Goal: Task Accomplishment & Management: Use online tool/utility

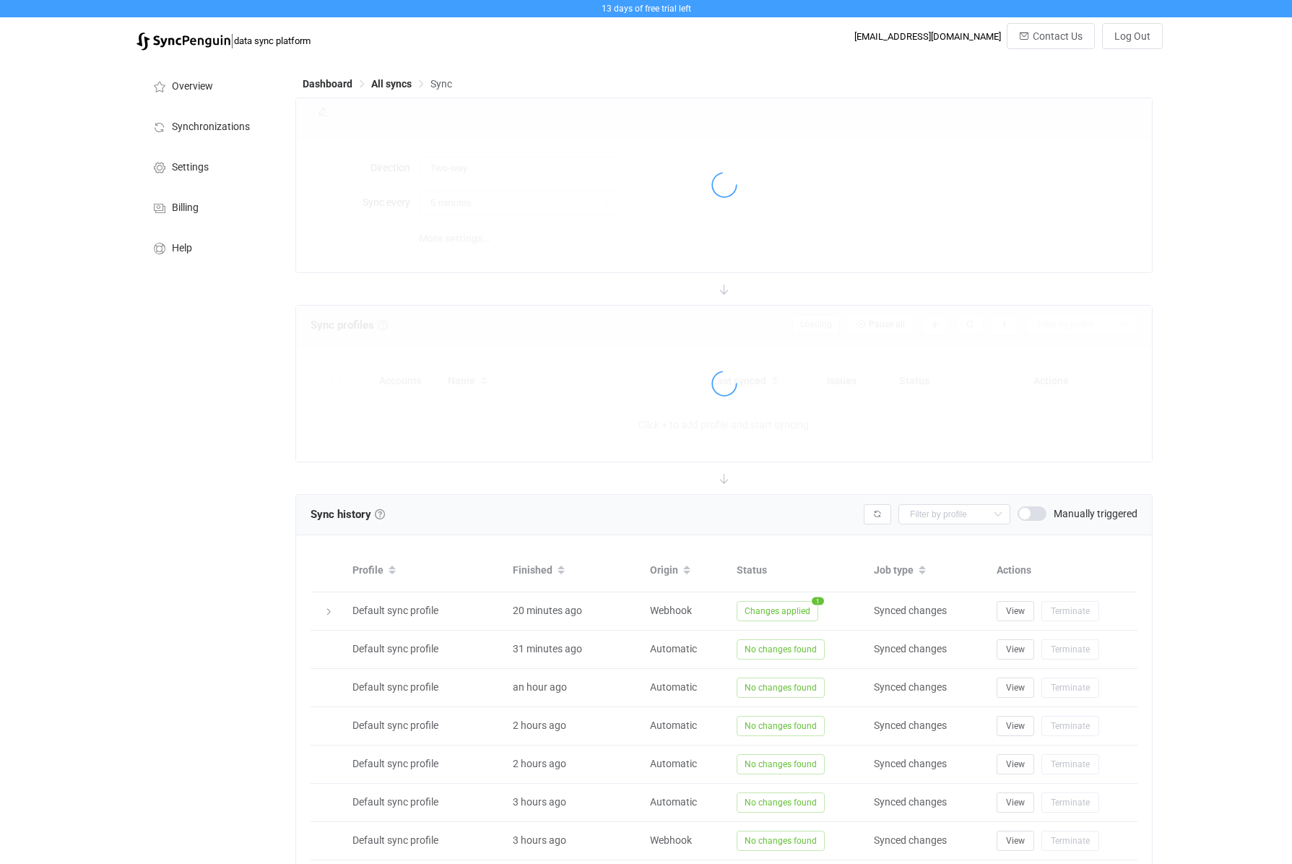
type input "30 minutes"
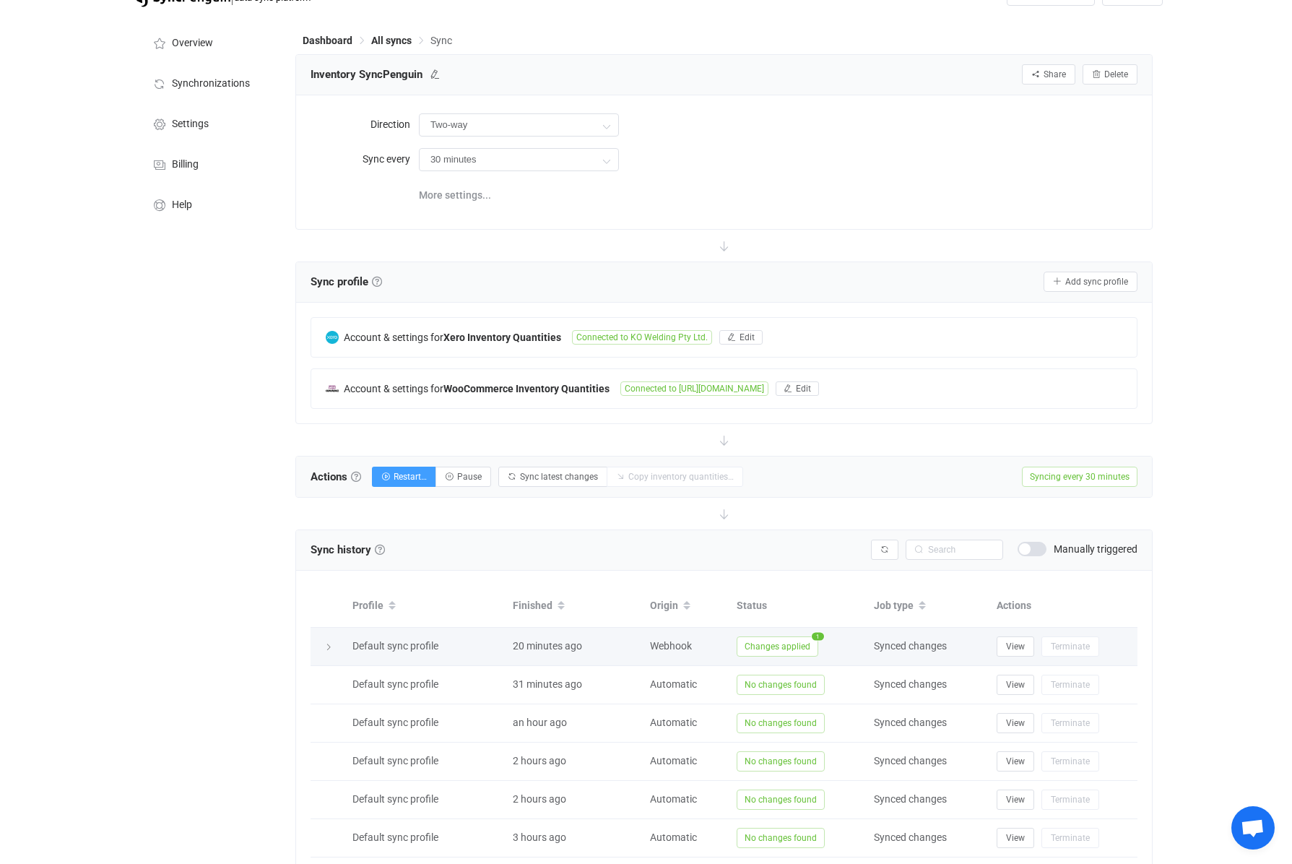
scroll to position [80, 0]
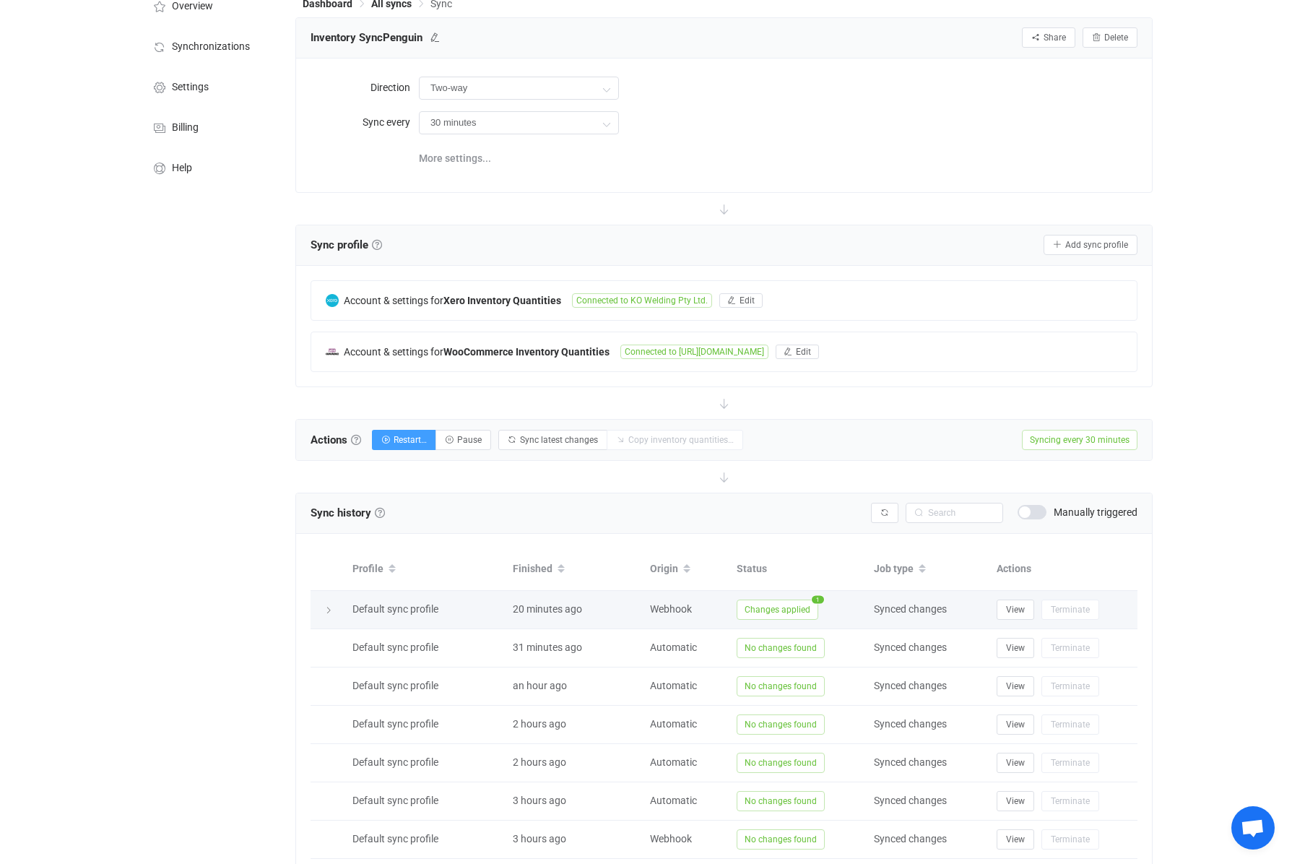
click at [790, 615] on span "Changes applied" at bounding box center [778, 610] width 82 height 20
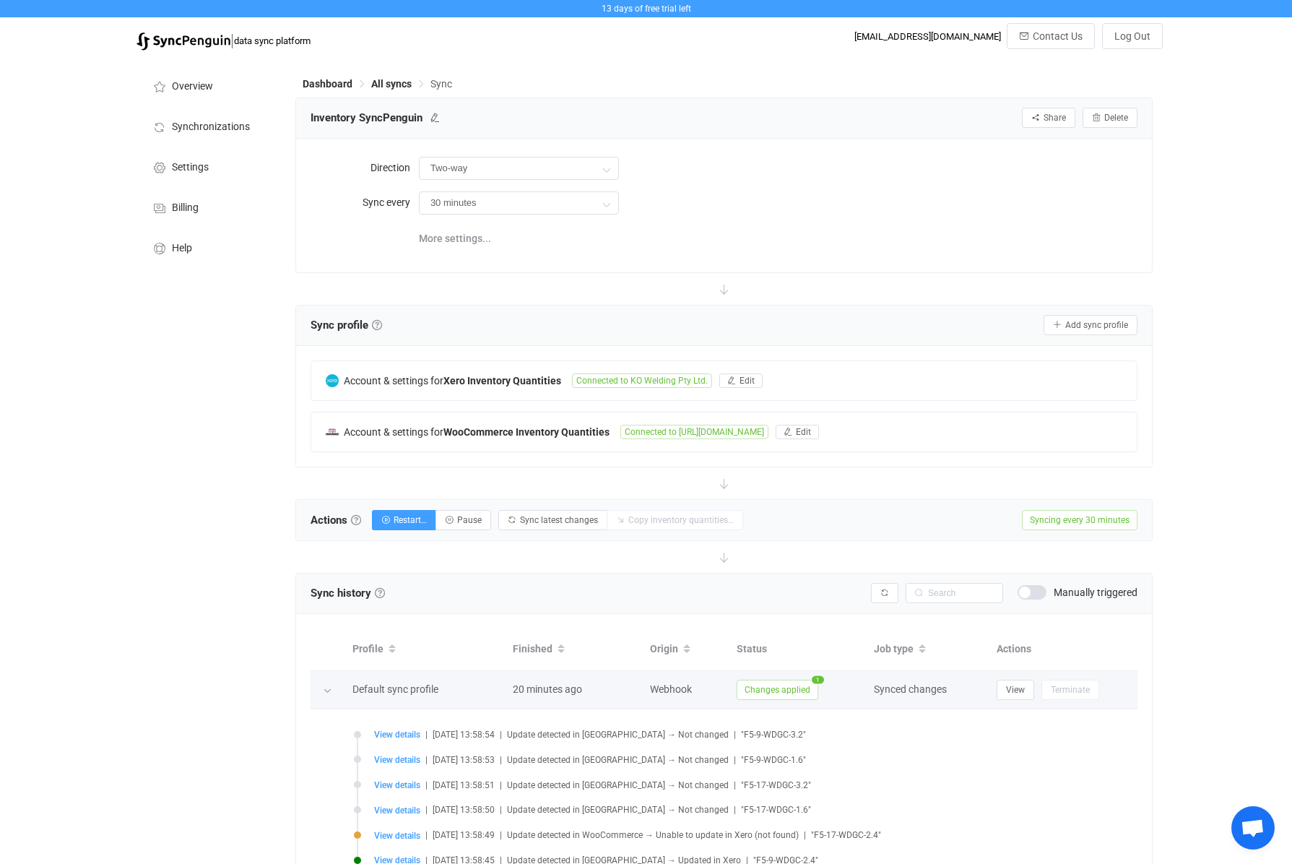
scroll to position [4, 0]
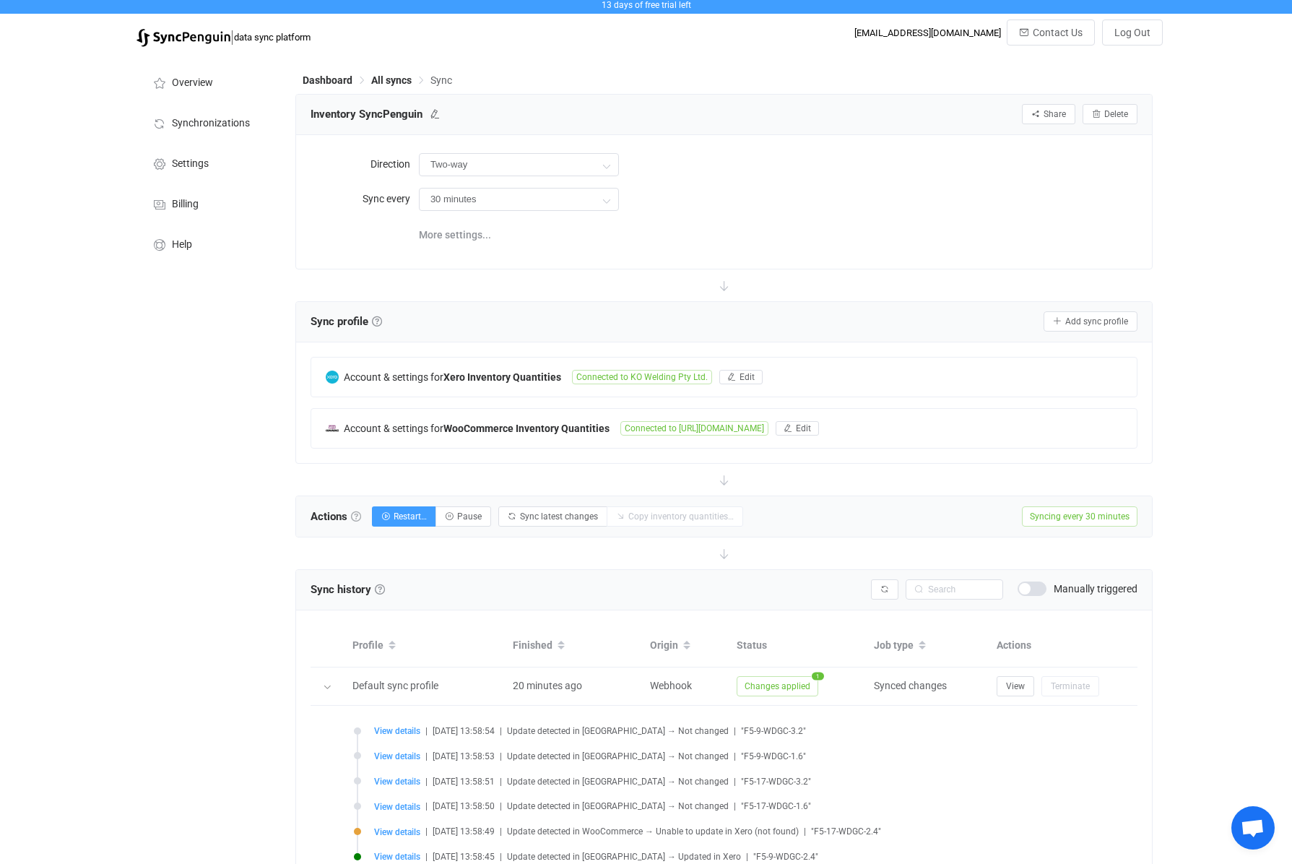
click at [360, 518] on link at bounding box center [356, 516] width 10 height 10
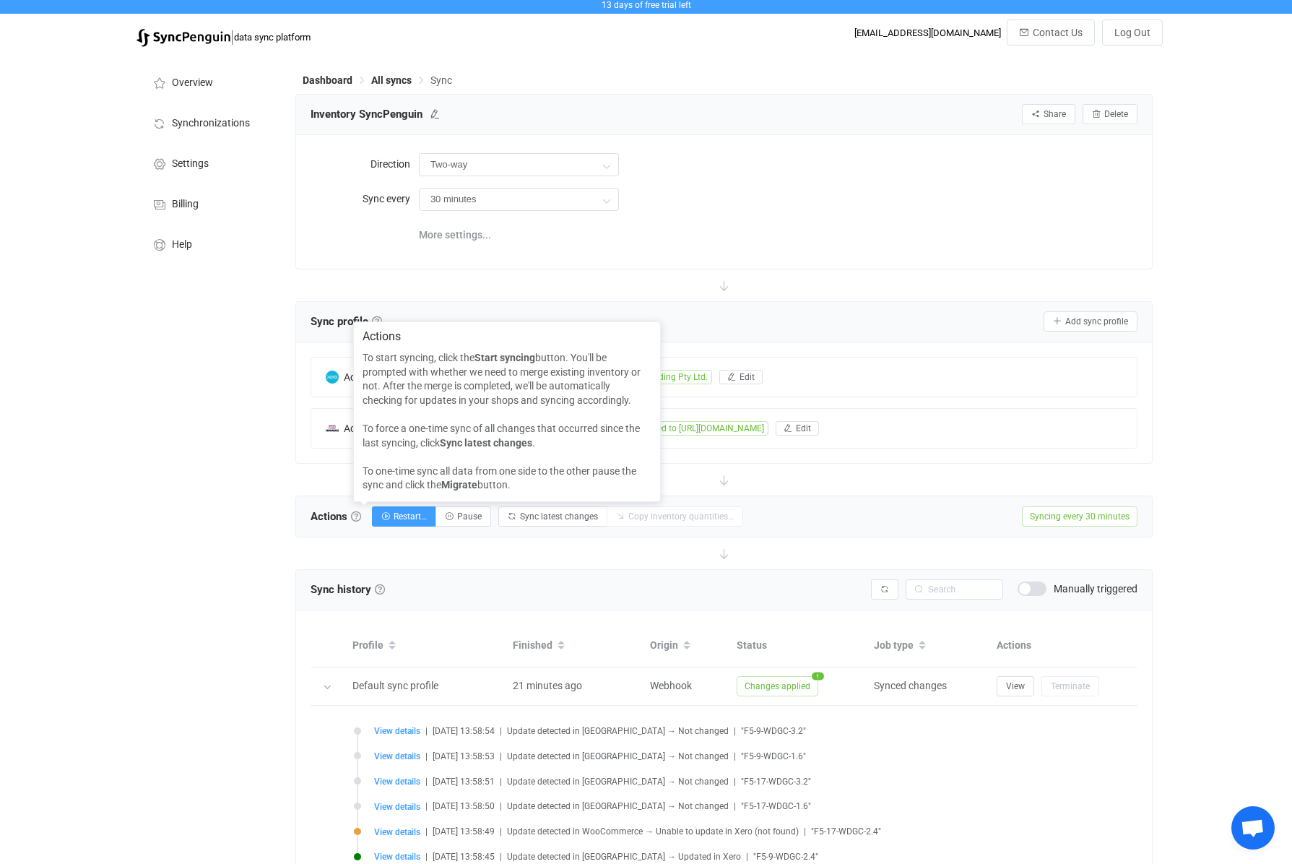
click at [324, 501] on div "Actions Restart… [DEMOGRAPHIC_DATA] latest changes Copy inventory quantities… S…" at bounding box center [724, 516] width 856 height 40
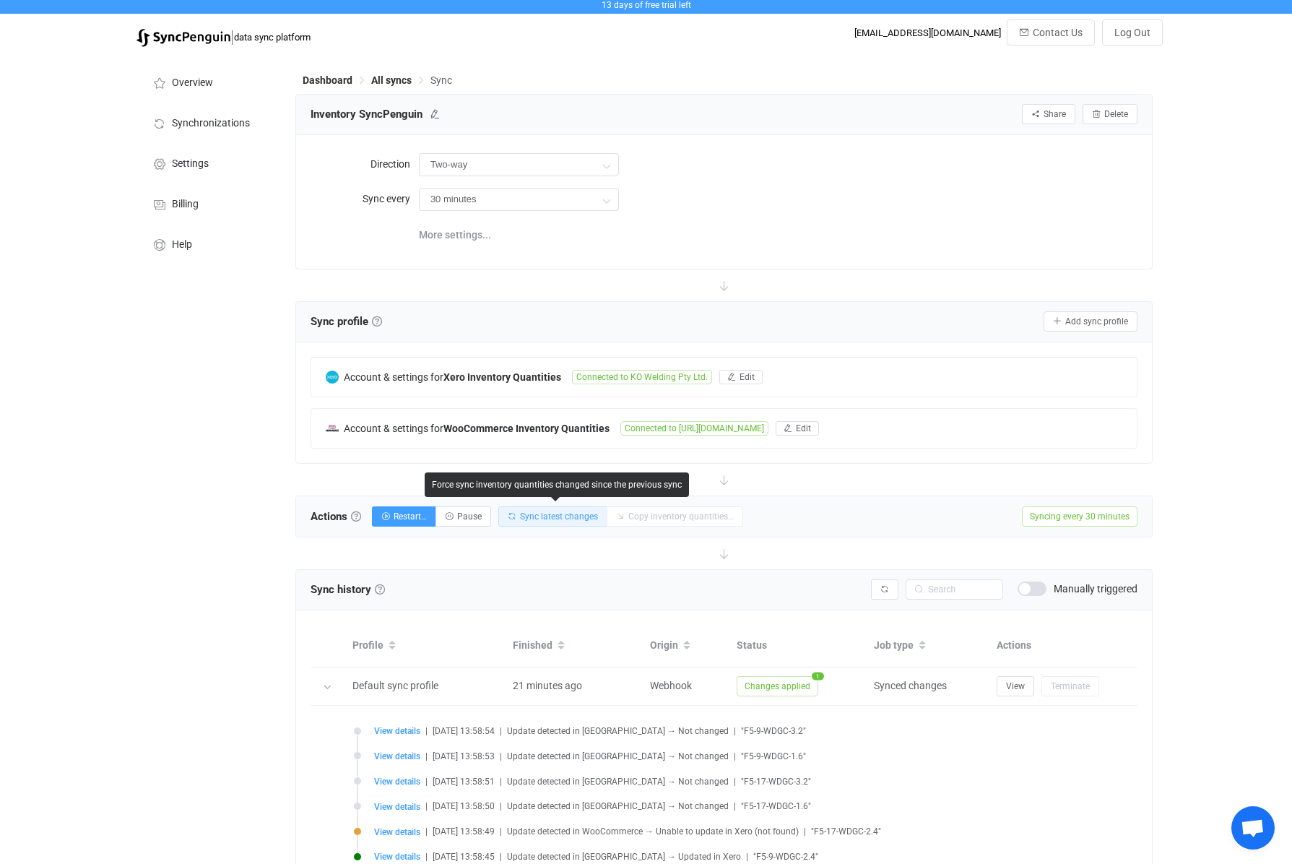
click at [550, 515] on span "Sync latest changes" at bounding box center [559, 516] width 78 height 10
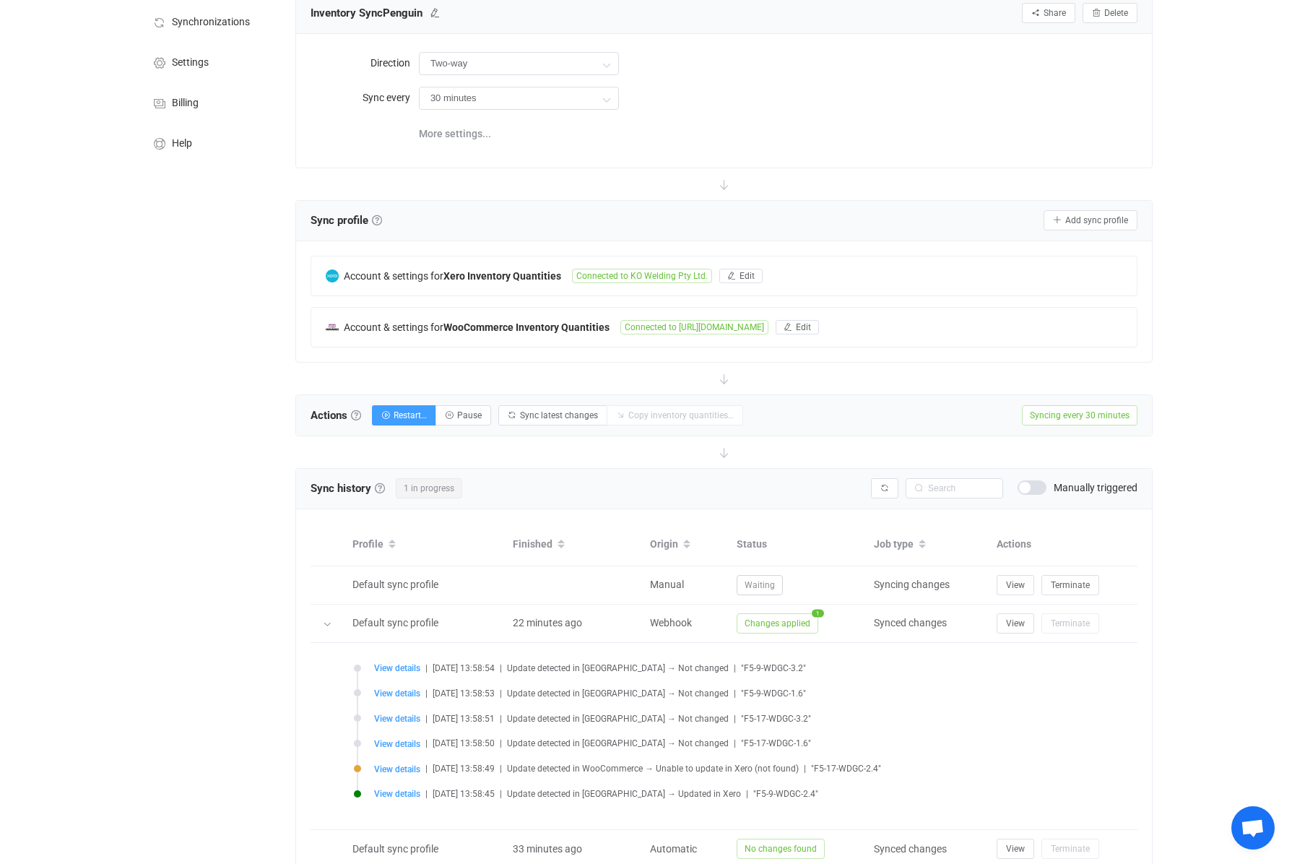
scroll to position [106, 0]
click at [775, 579] on span "Processing" at bounding box center [766, 584] width 59 height 20
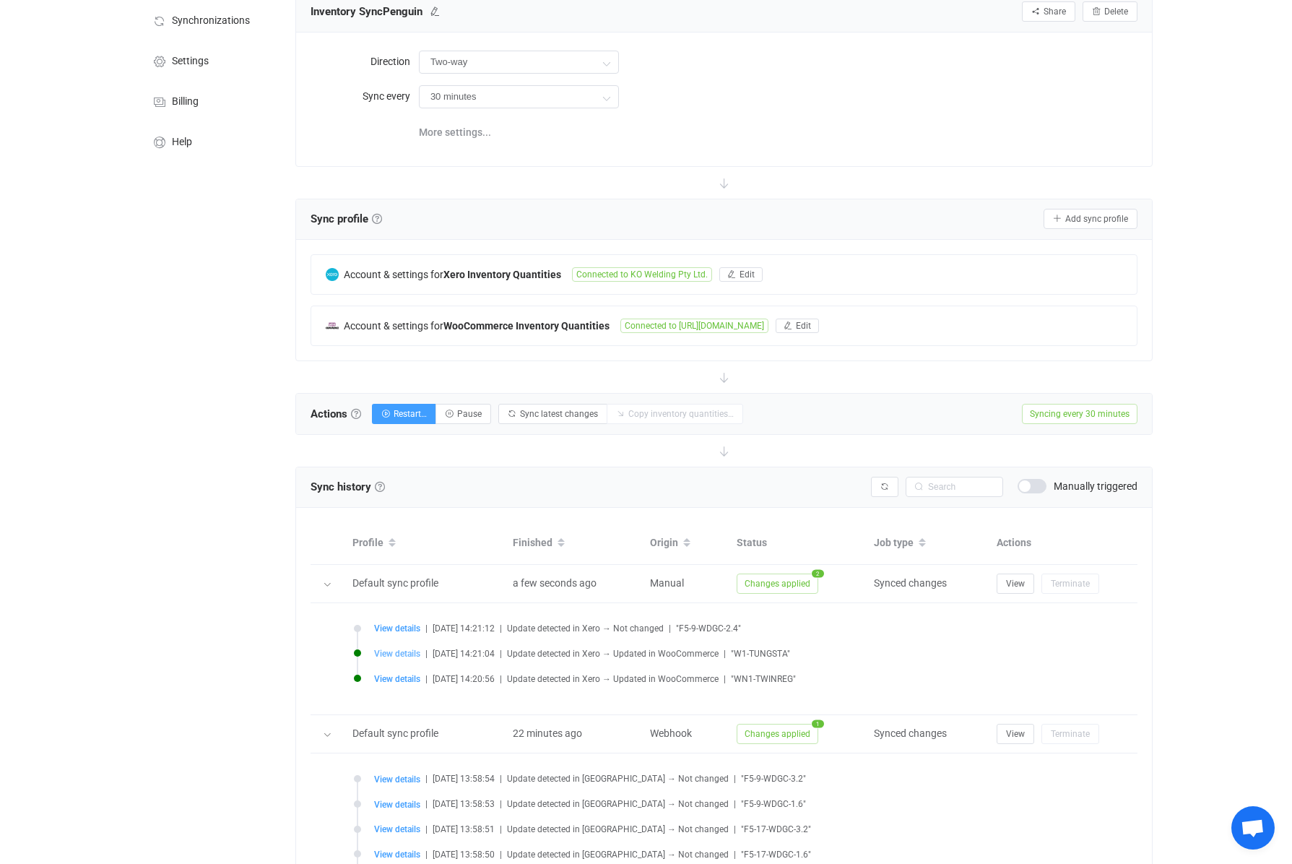
click at [407, 654] on span "View details" at bounding box center [397, 654] width 46 height 10
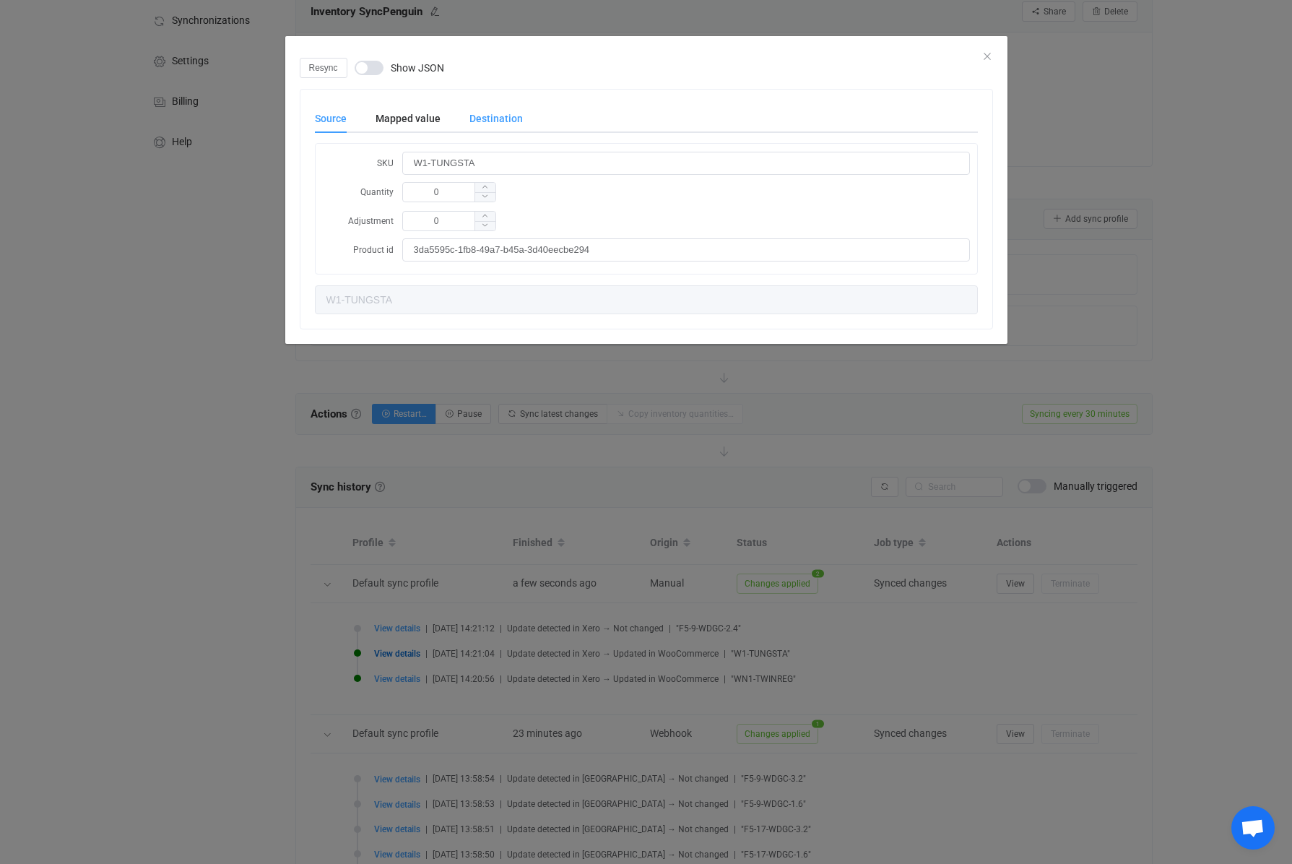
click at [498, 116] on div "Destination" at bounding box center [489, 118] width 68 height 29
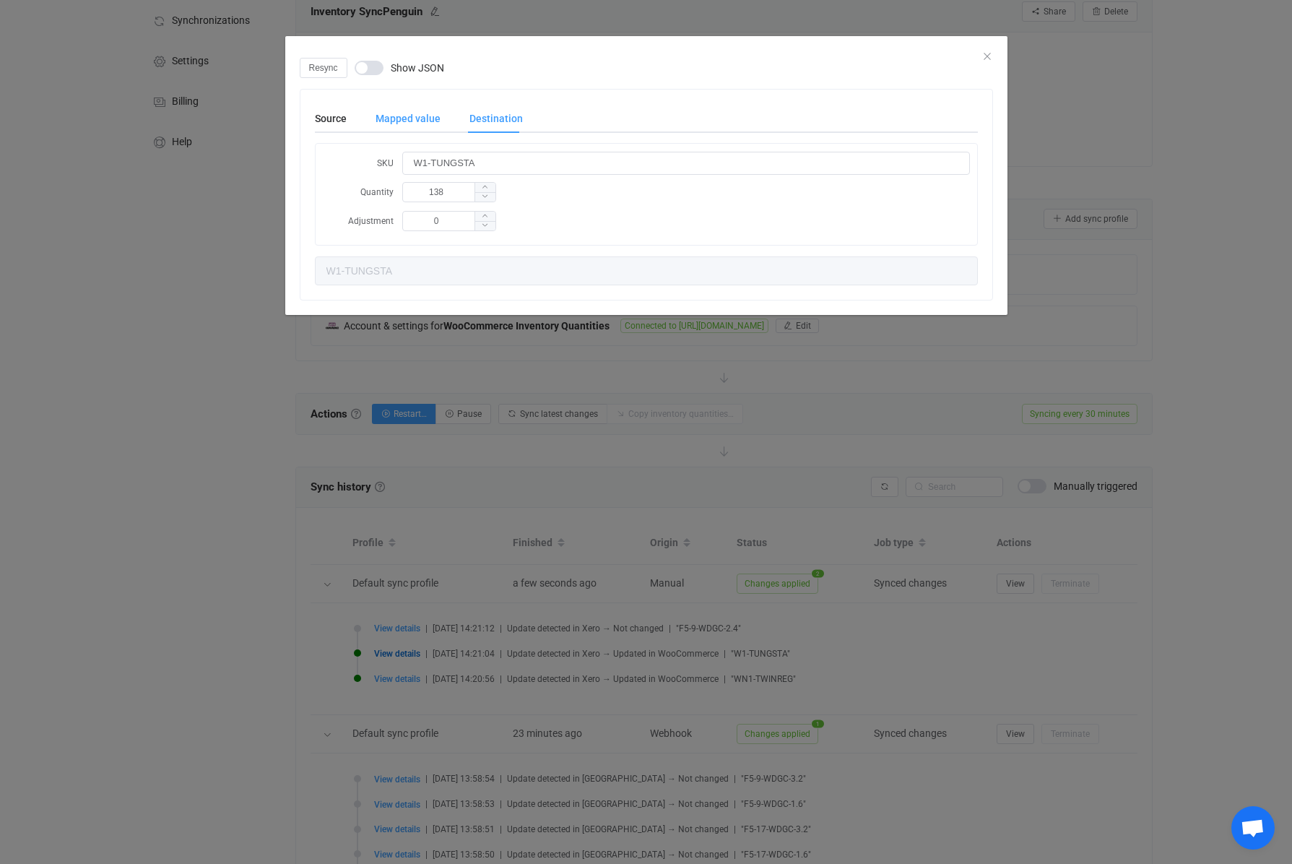
click at [427, 118] on div "Mapped value" at bounding box center [408, 118] width 94 height 29
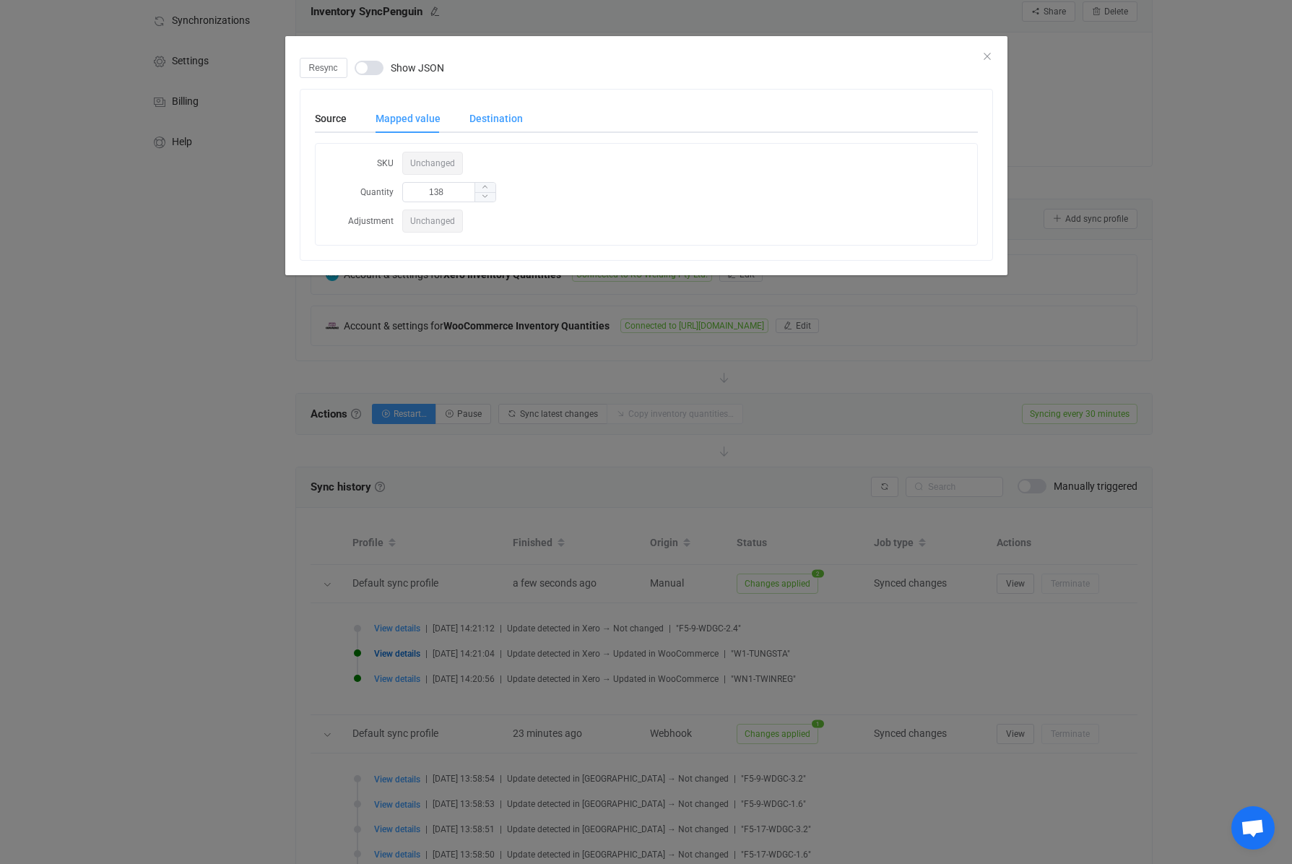
click at [473, 116] on div "Destination" at bounding box center [489, 118] width 68 height 29
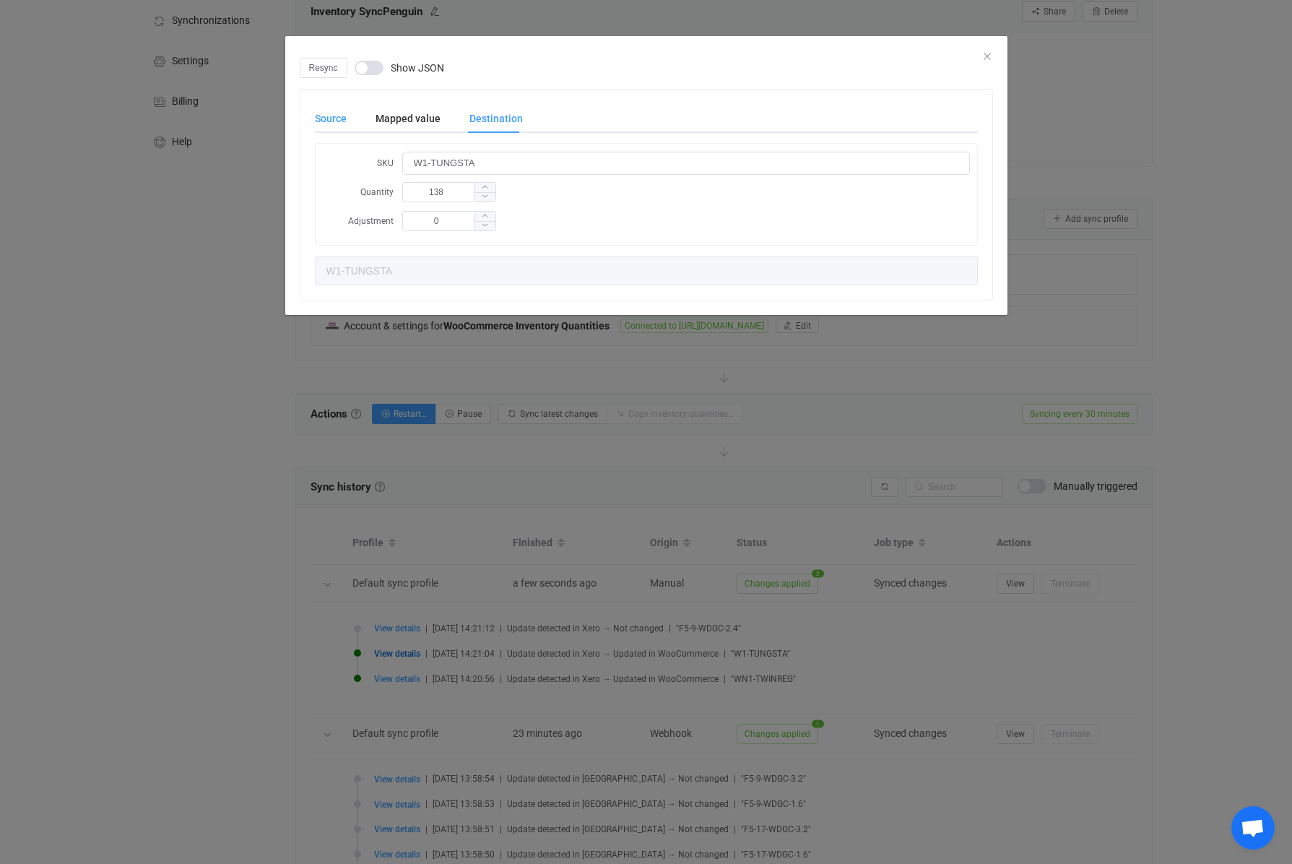
click at [342, 124] on div "Source" at bounding box center [338, 118] width 46 height 29
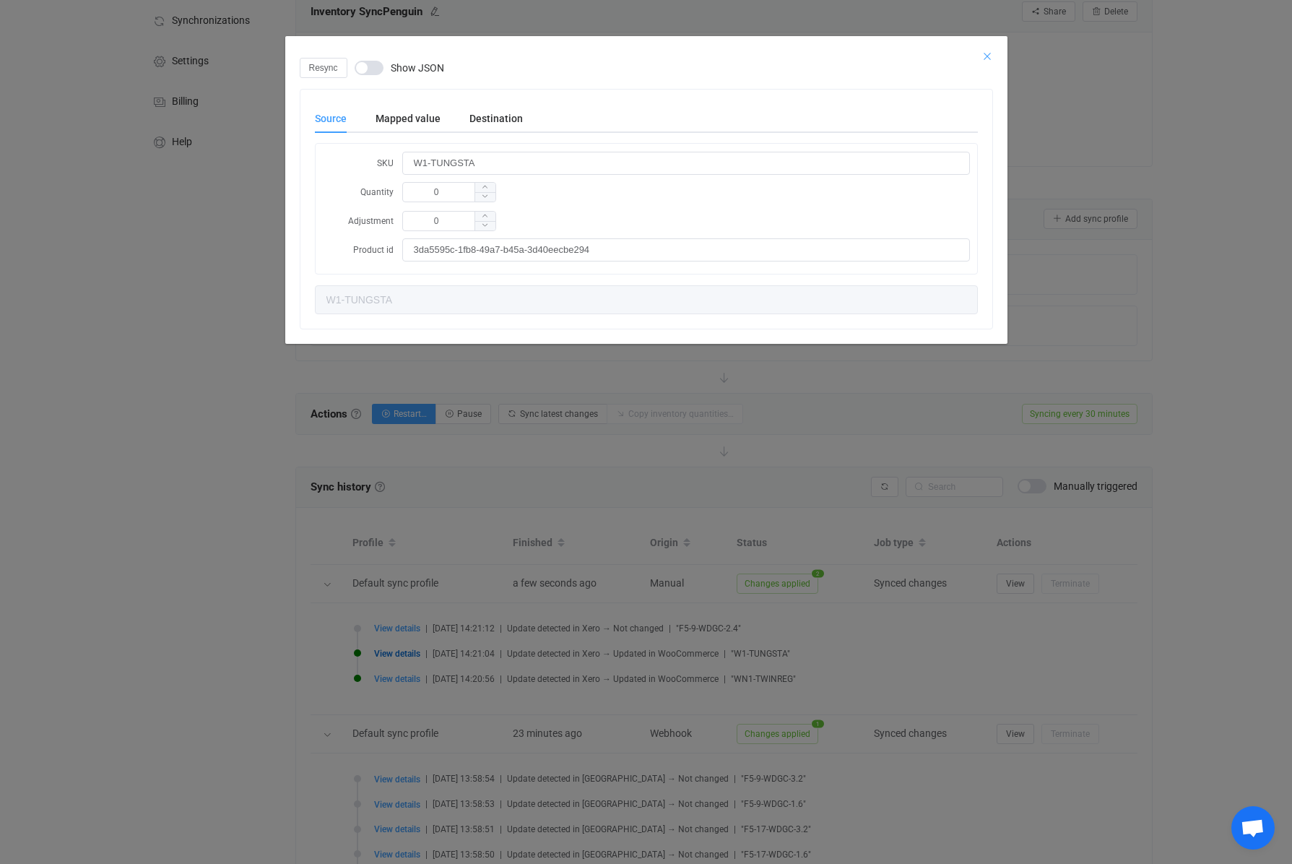
click at [988, 56] on icon "Close" at bounding box center [988, 57] width 12 height 12
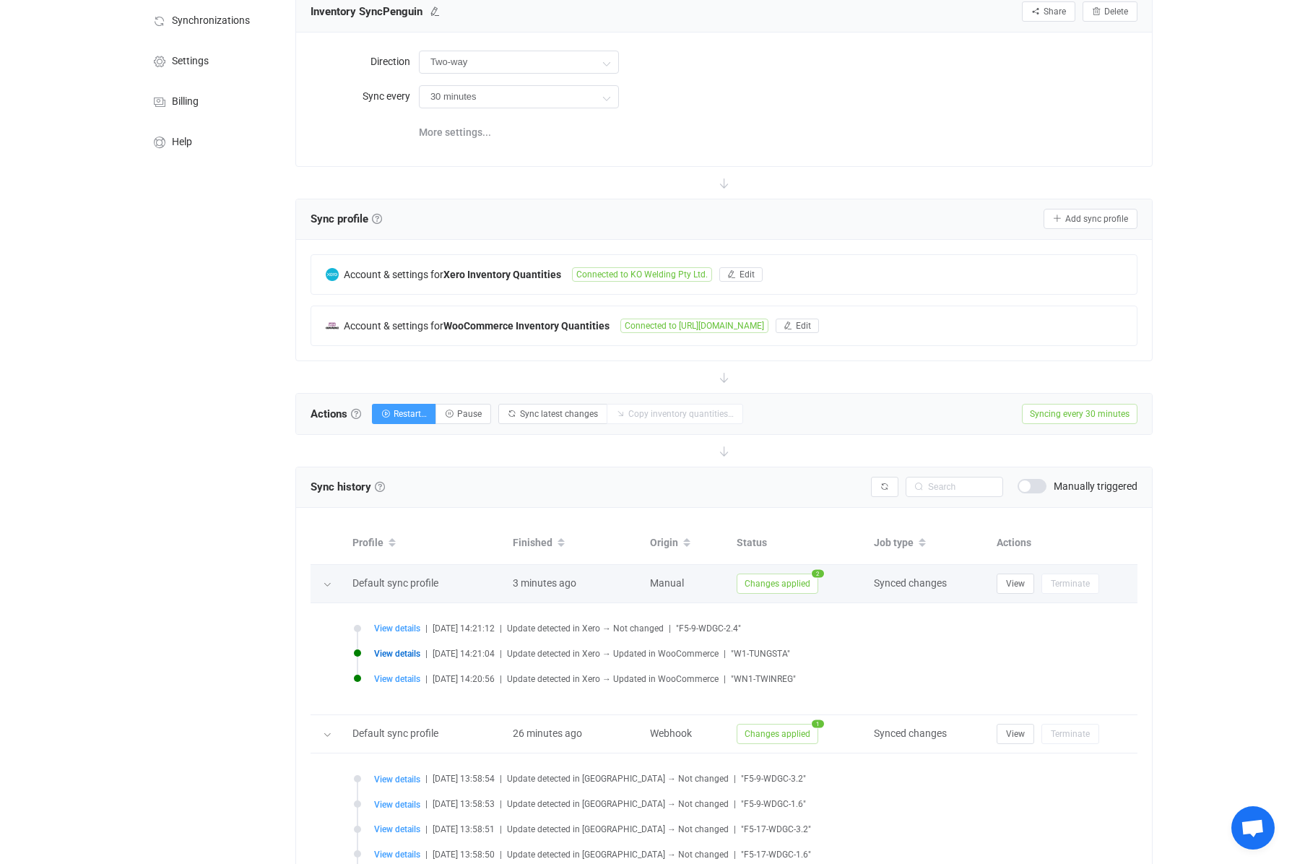
click at [773, 589] on span "Changes applied" at bounding box center [778, 584] width 82 height 20
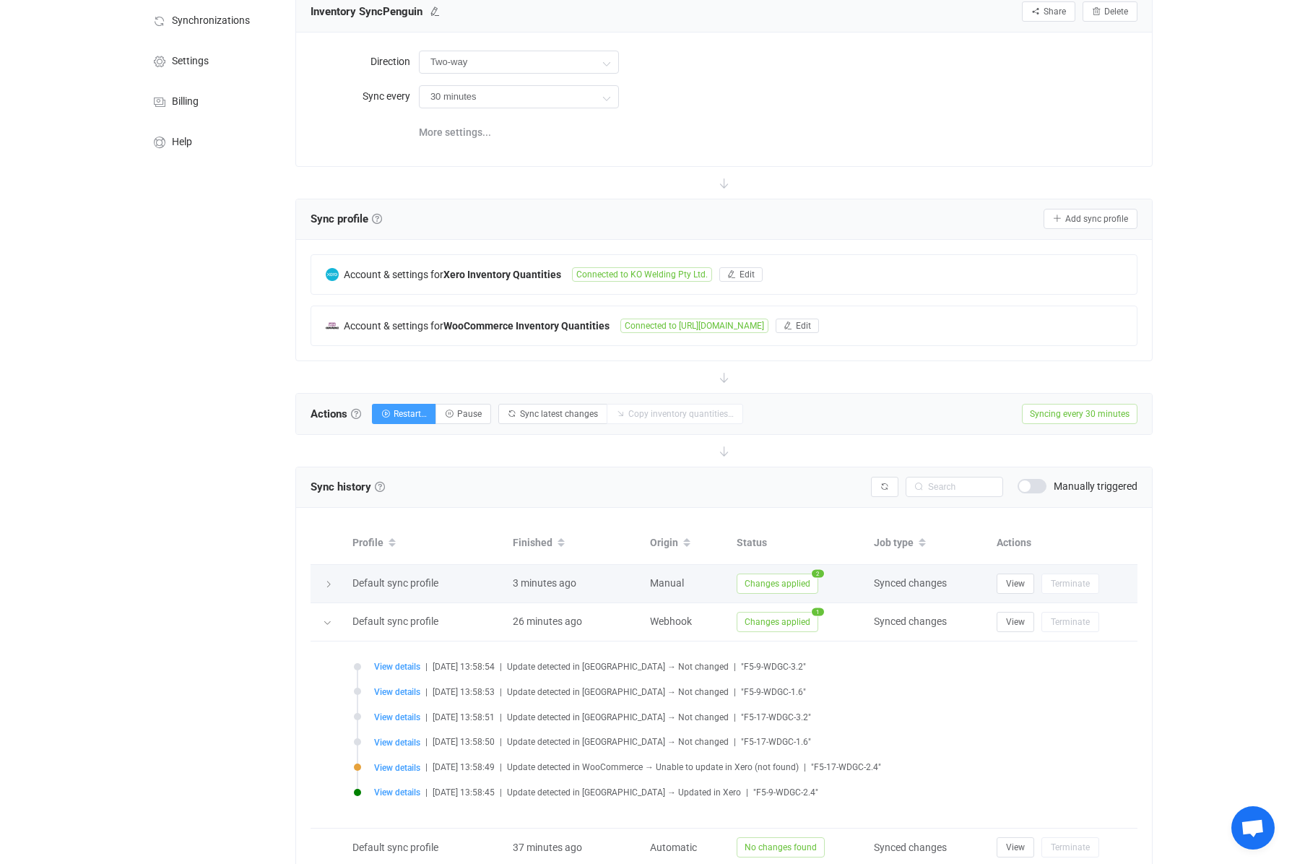
click at [773, 589] on span "Changes applied" at bounding box center [778, 584] width 82 height 20
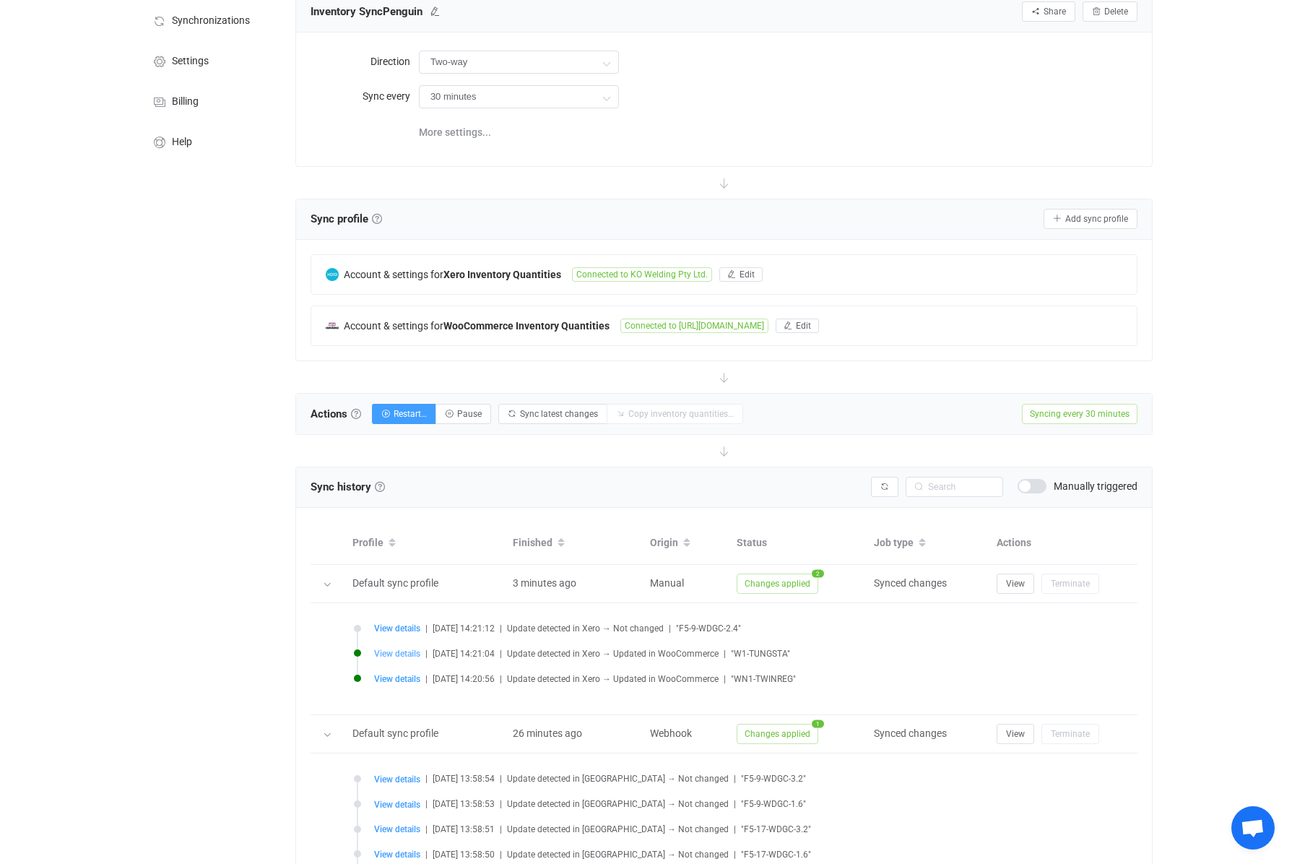
click at [386, 657] on span "View details" at bounding box center [397, 654] width 46 height 10
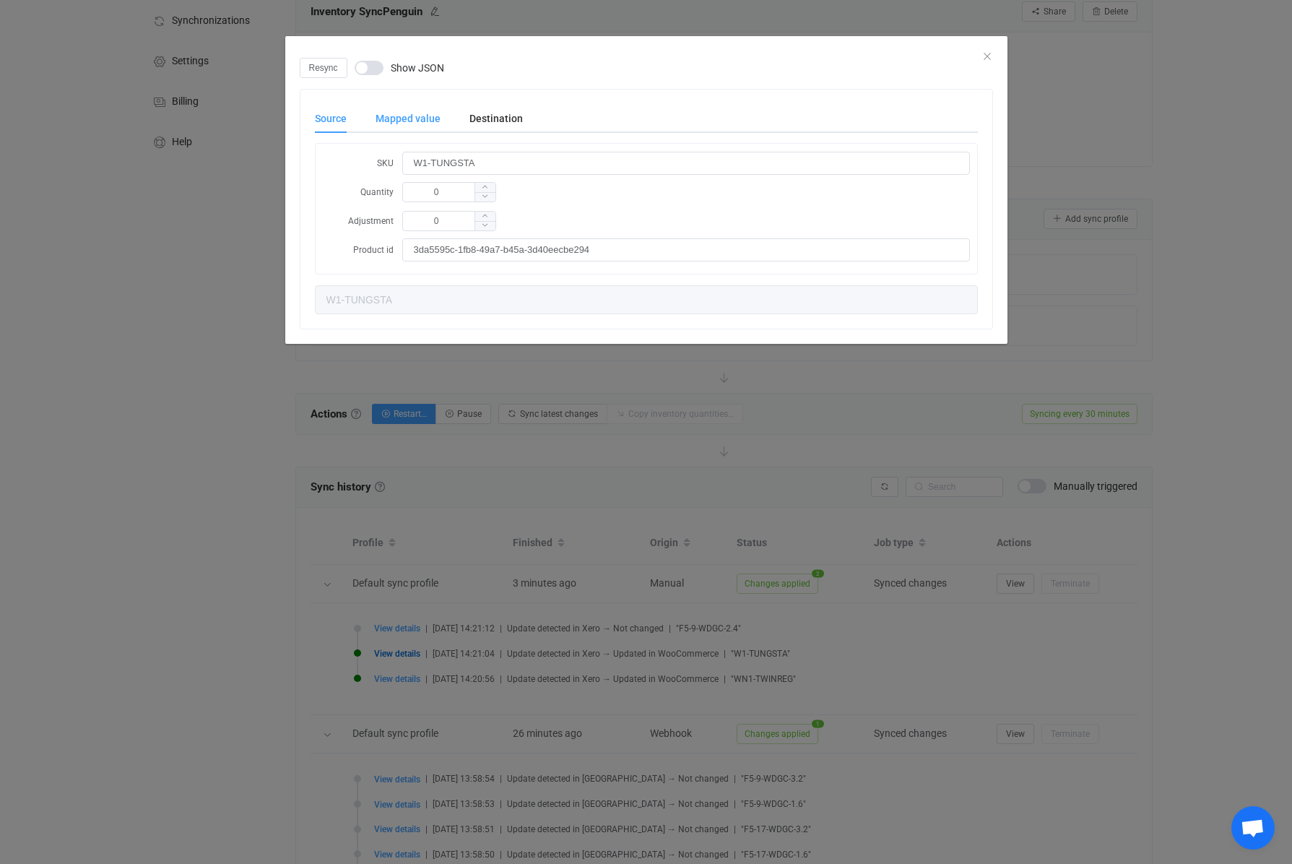
click at [393, 121] on div "Mapped value" at bounding box center [408, 118] width 94 height 29
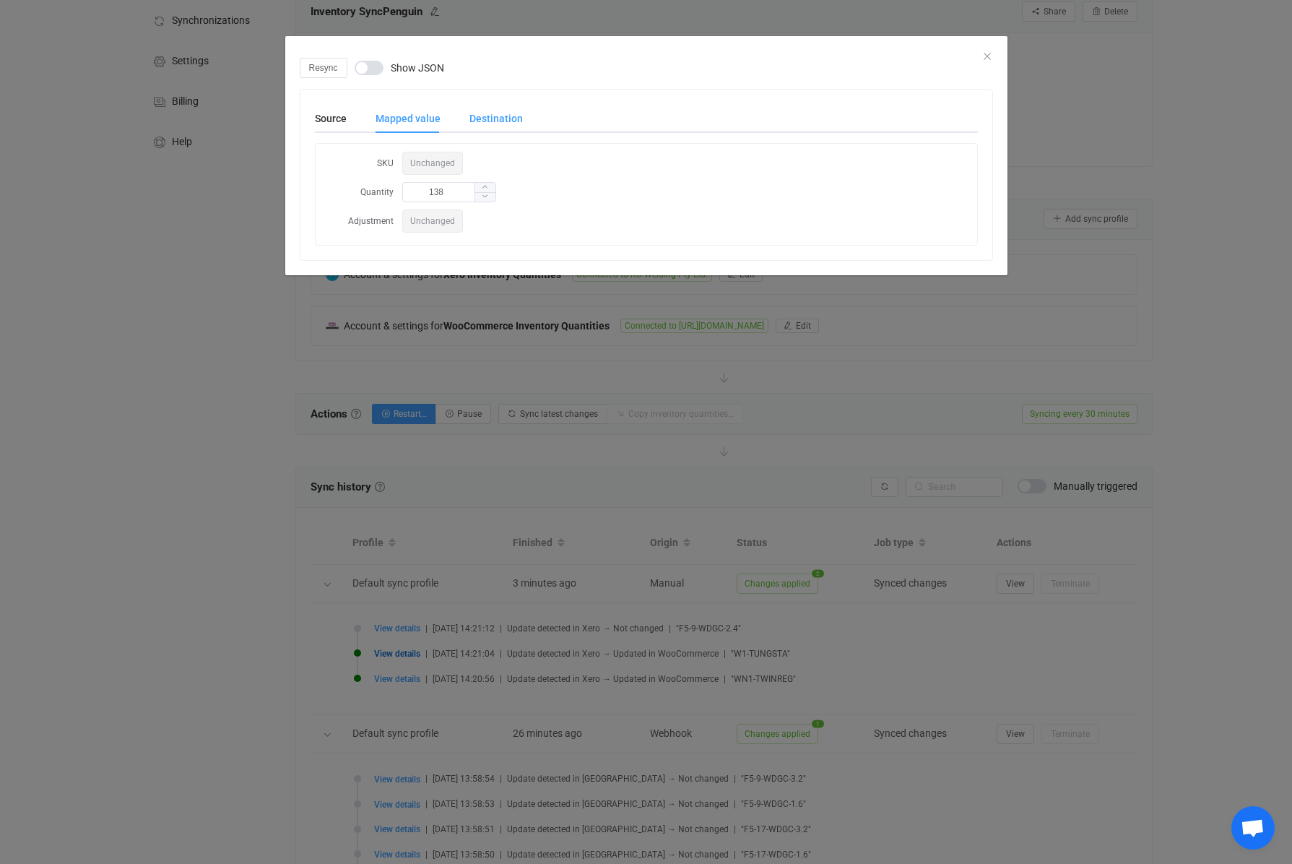
click at [468, 118] on div "Destination" at bounding box center [489, 118] width 68 height 29
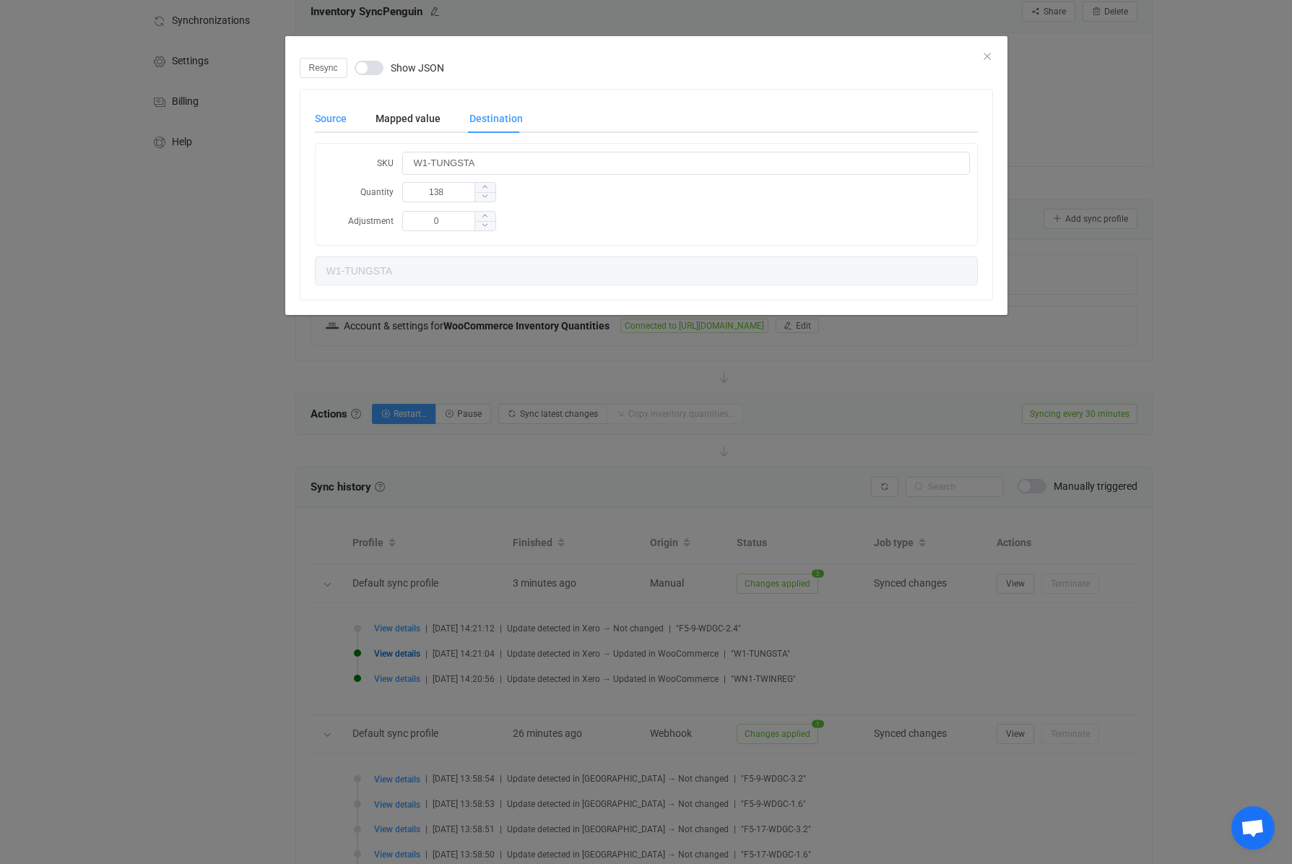
click at [345, 122] on div "Source" at bounding box center [338, 118] width 46 height 29
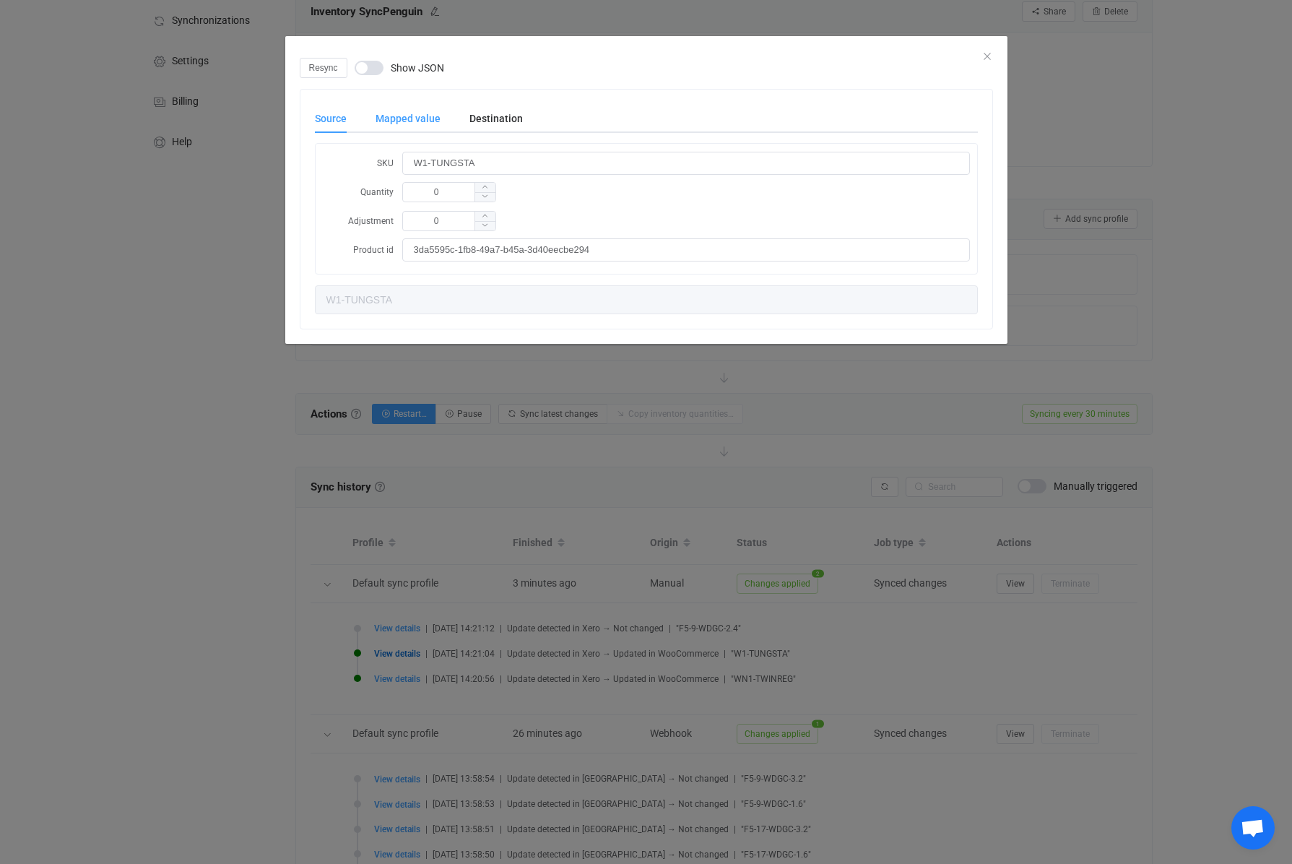
click at [405, 121] on div "Mapped value" at bounding box center [408, 118] width 94 height 29
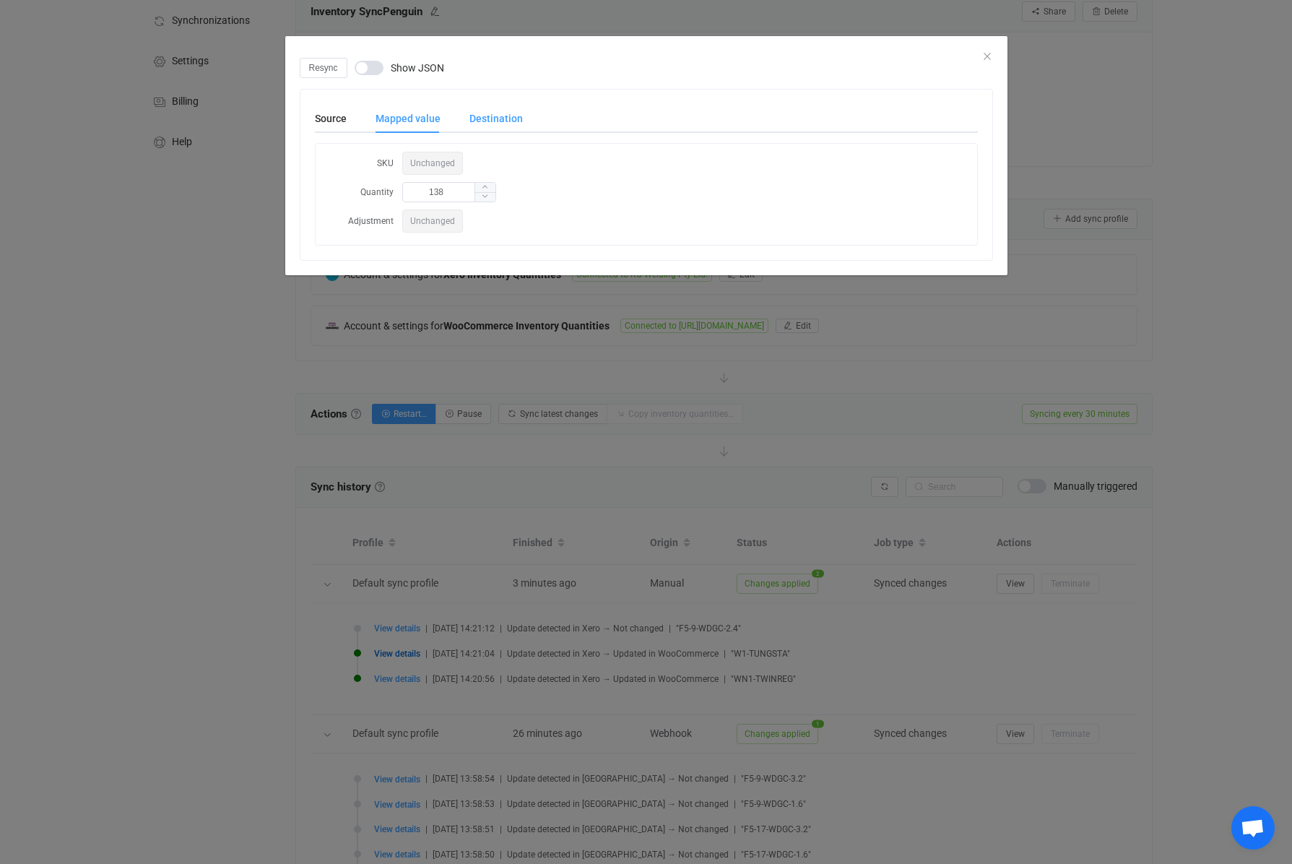
click at [484, 119] on div "Destination" at bounding box center [489, 118] width 68 height 29
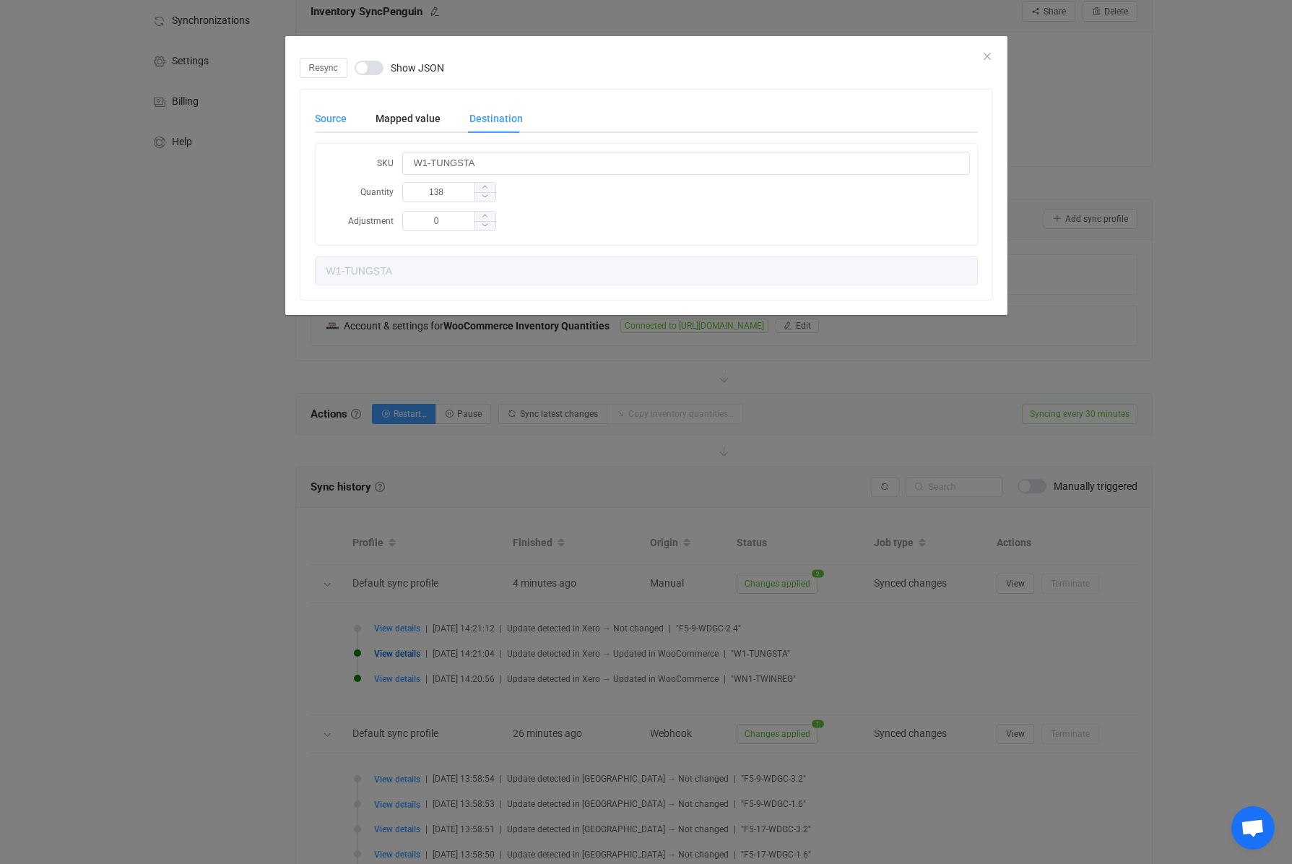
click at [338, 116] on div "Source" at bounding box center [338, 118] width 46 height 29
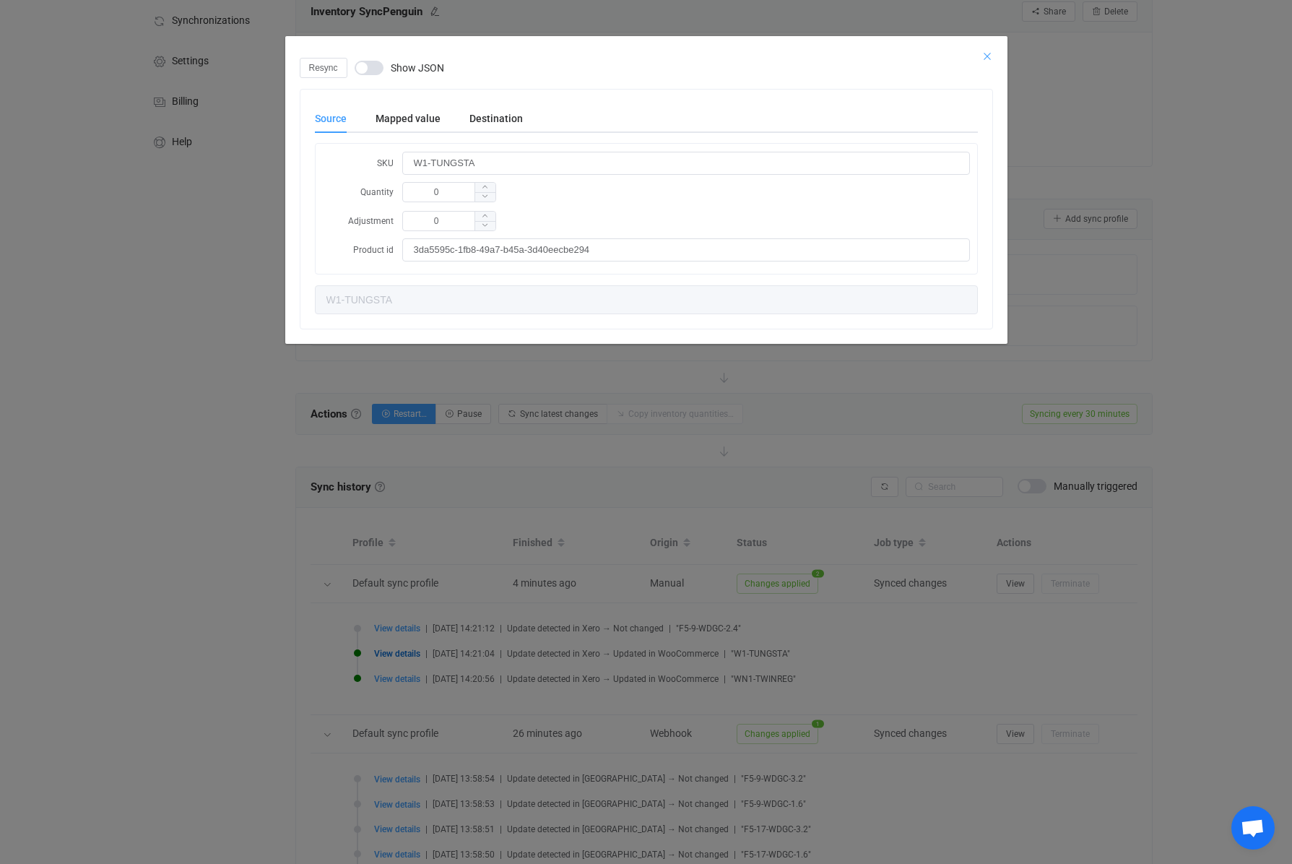
click at [991, 57] on icon "Close" at bounding box center [988, 57] width 12 height 12
